Goal: Task Accomplishment & Management: Manage account settings

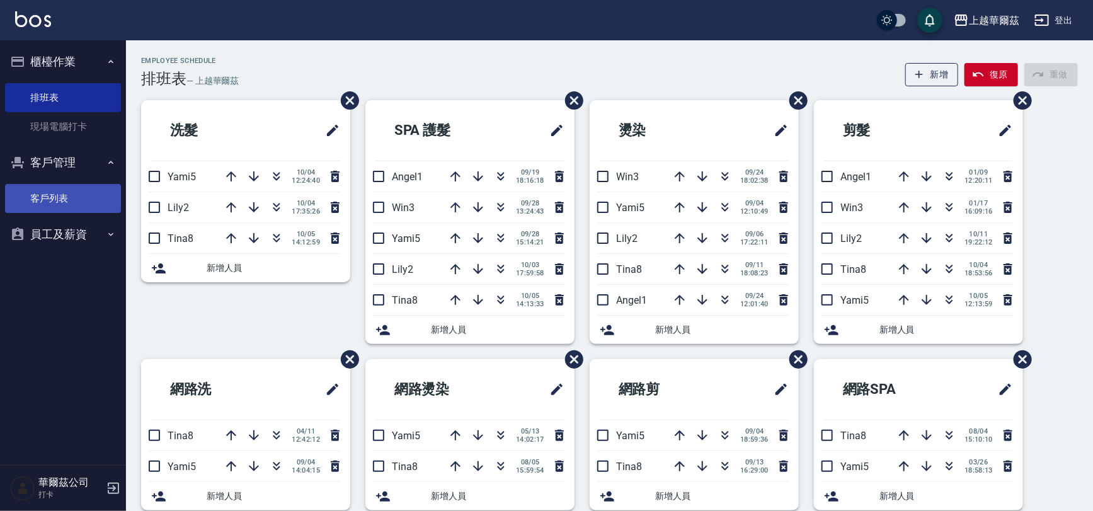
click at [57, 198] on link "客戶列表" at bounding box center [63, 198] width 116 height 29
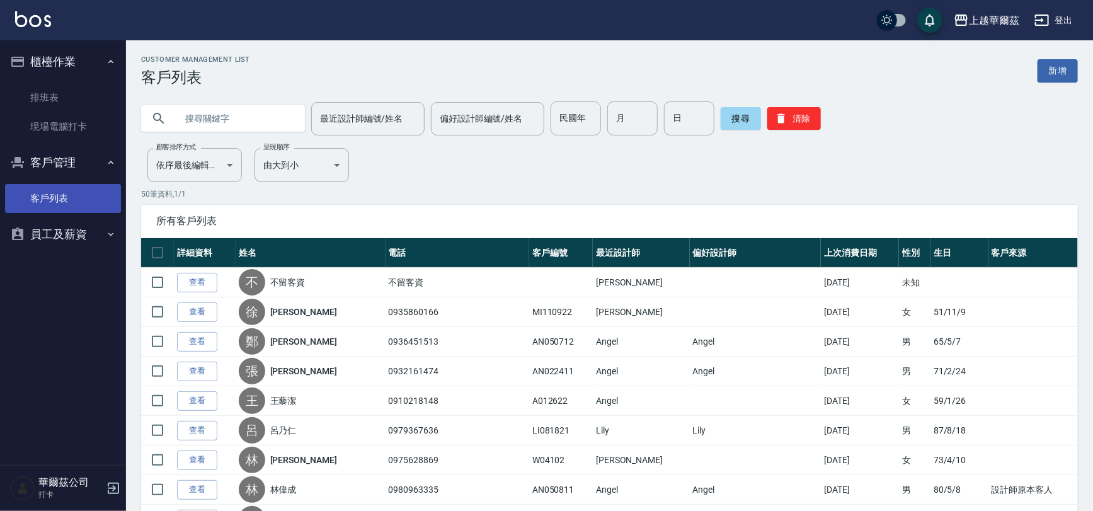
click at [52, 191] on link "客戶列表" at bounding box center [63, 198] width 116 height 29
click at [55, 198] on link "客戶列表" at bounding box center [63, 198] width 116 height 29
click at [236, 116] on input "text" at bounding box center [235, 118] width 118 height 34
type input "080522"
click at [745, 113] on button "搜尋" at bounding box center [741, 118] width 40 height 23
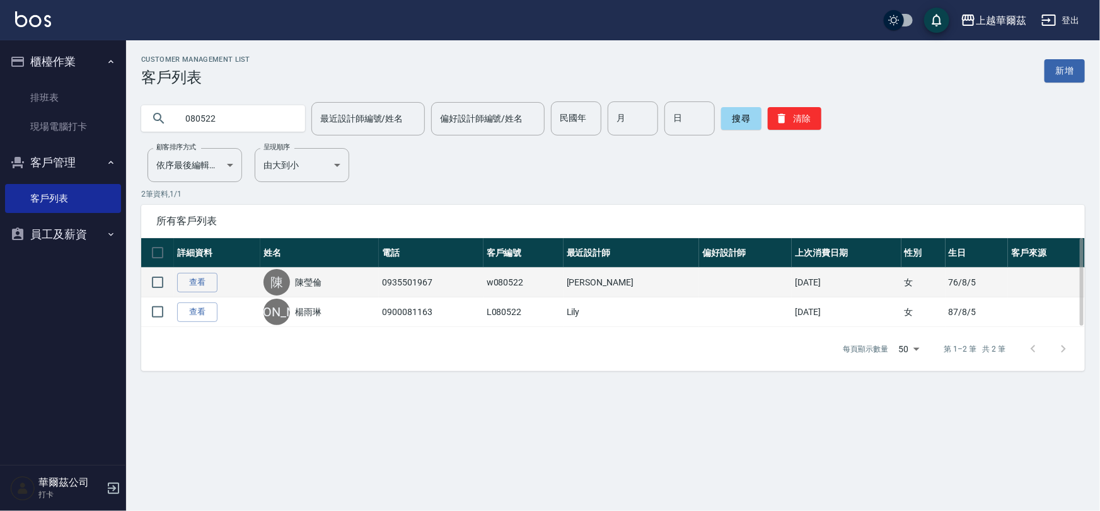
click at [313, 287] on link "陳瑩倫" at bounding box center [308, 282] width 26 height 13
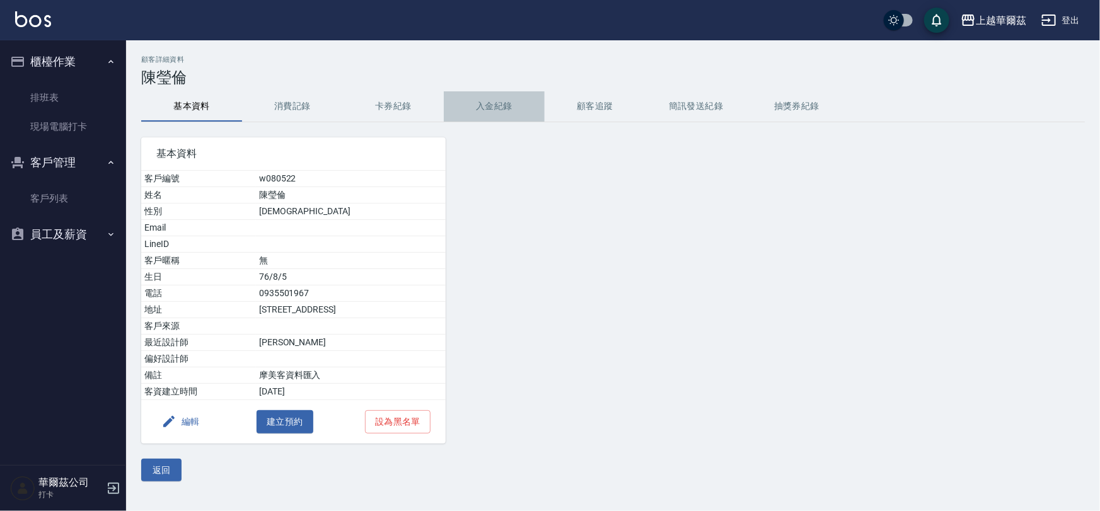
click at [485, 98] on button "入金紀錄" at bounding box center [494, 106] width 101 height 30
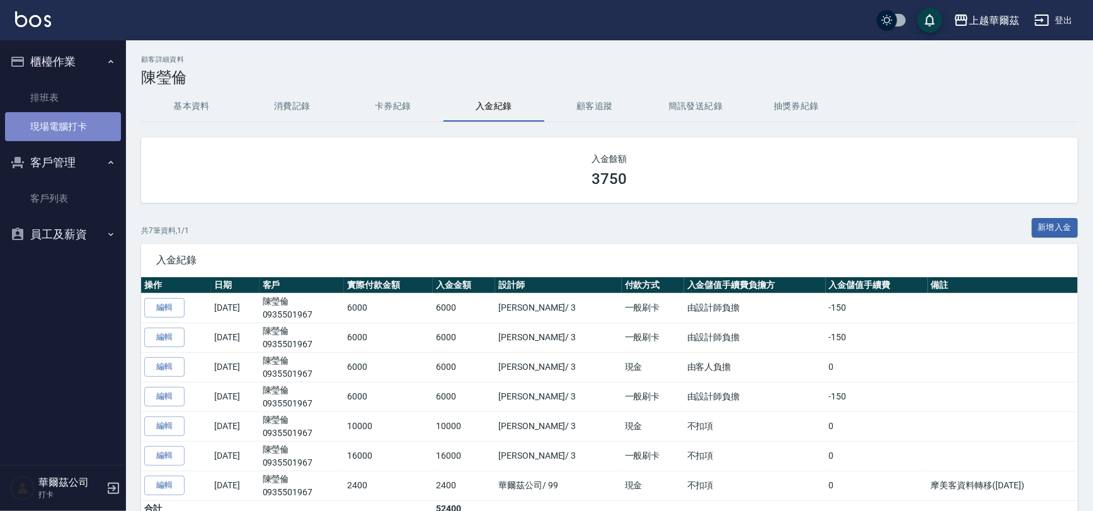
click at [44, 129] on link "現場電腦打卡" at bounding box center [63, 126] width 116 height 29
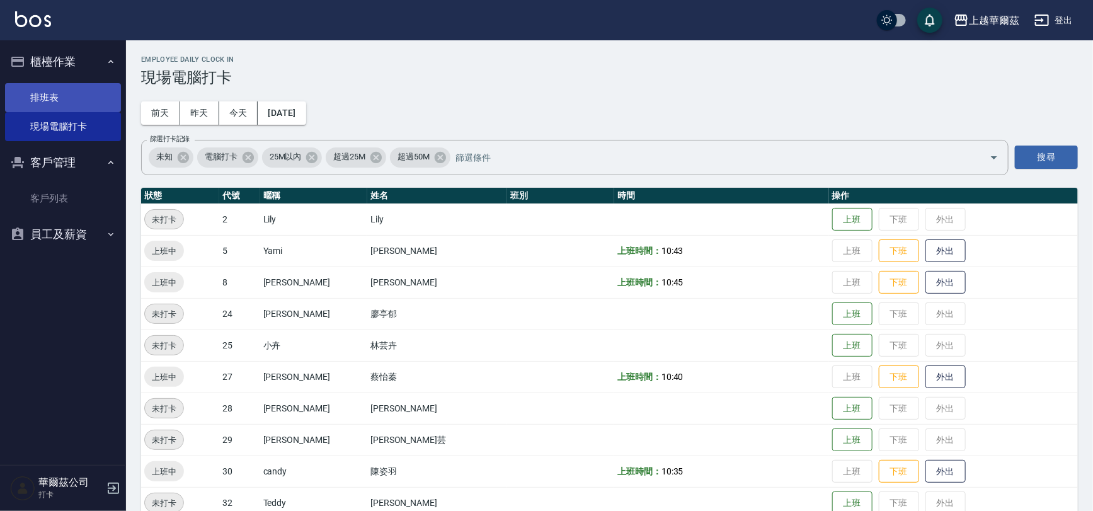
click at [62, 98] on link "排班表" at bounding box center [63, 97] width 116 height 29
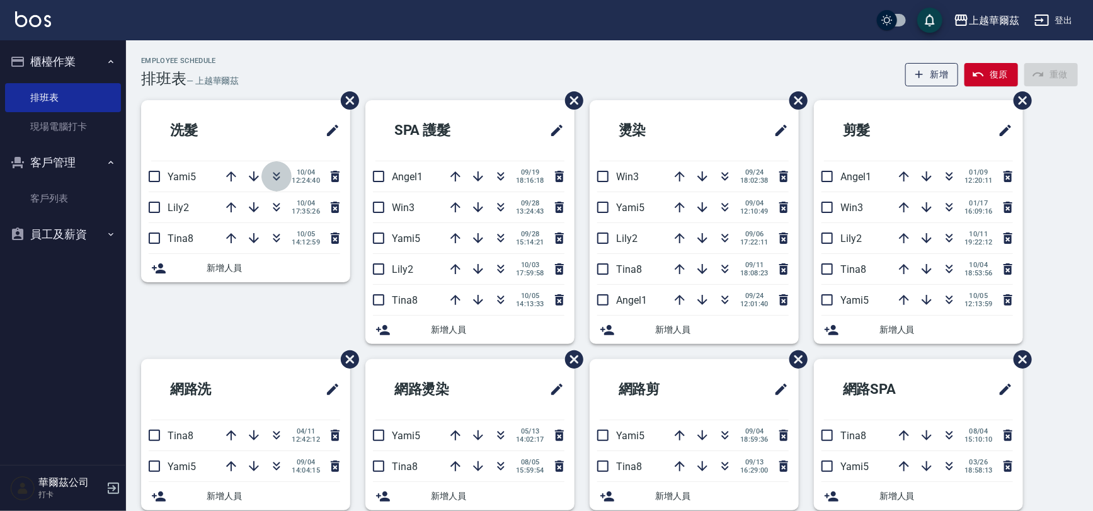
click at [284, 185] on button "button" at bounding box center [276, 176] width 30 height 30
